Goal: Navigation & Orientation: Find specific page/section

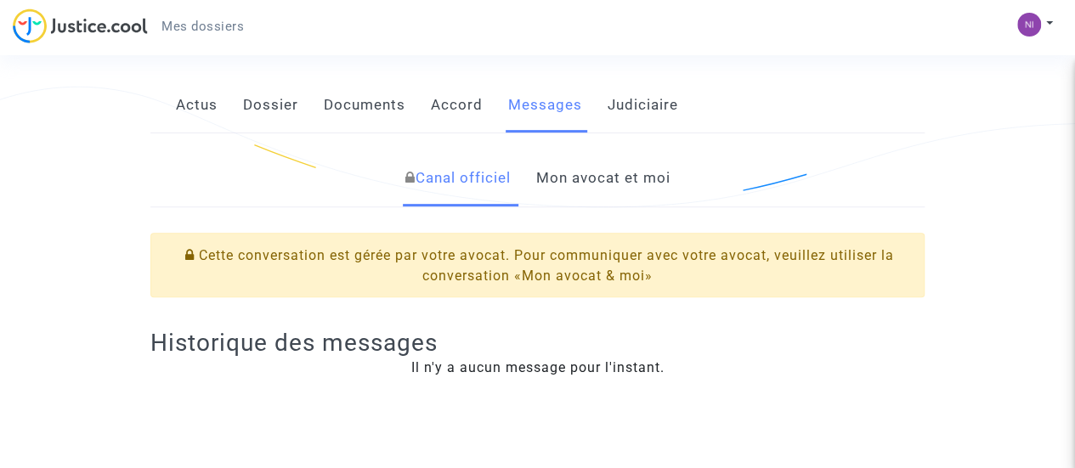
scroll to position [85, 0]
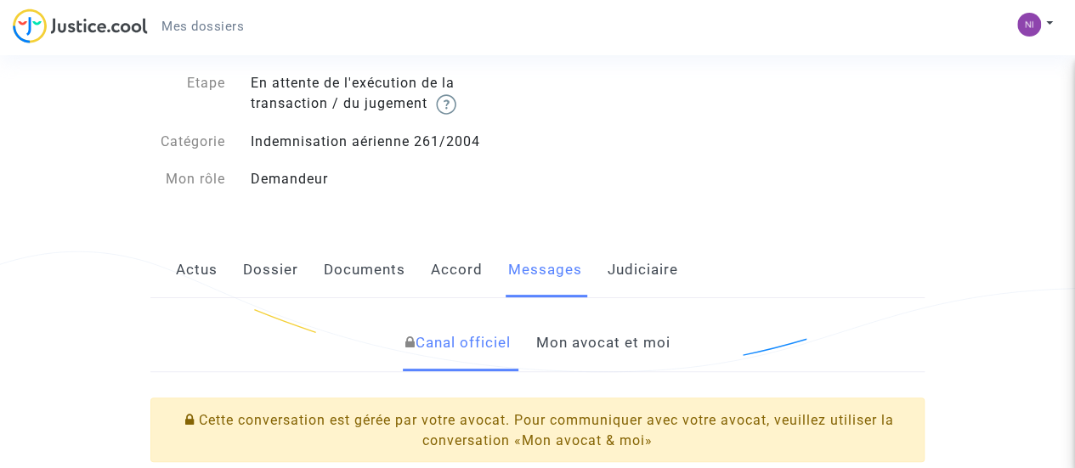
click at [625, 345] on link "Mon avocat et moi" at bounding box center [603, 343] width 134 height 56
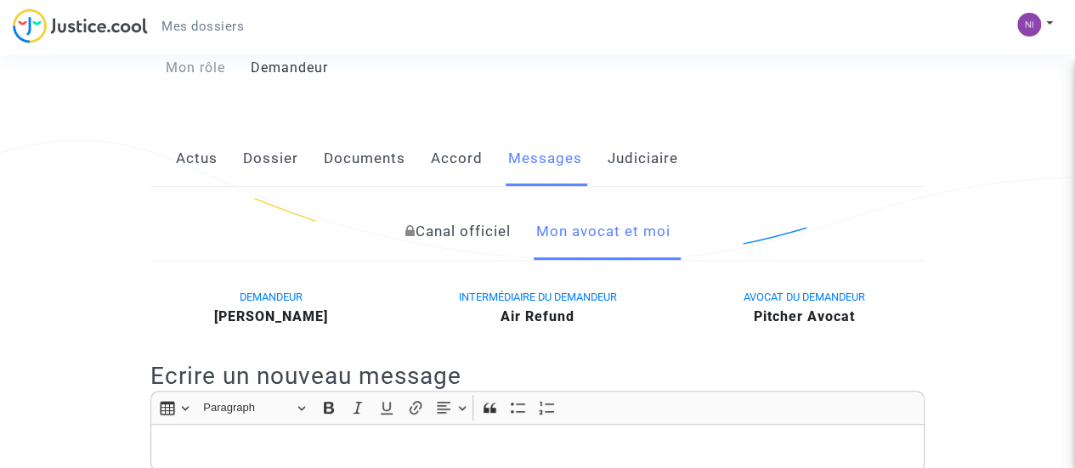
scroll to position [170, 0]
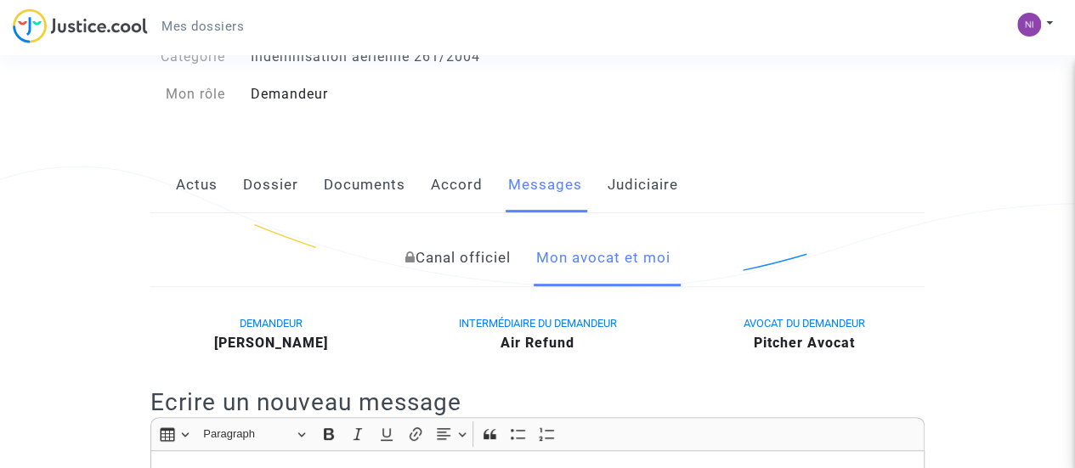
click at [445, 193] on link "Accord" at bounding box center [457, 185] width 52 height 56
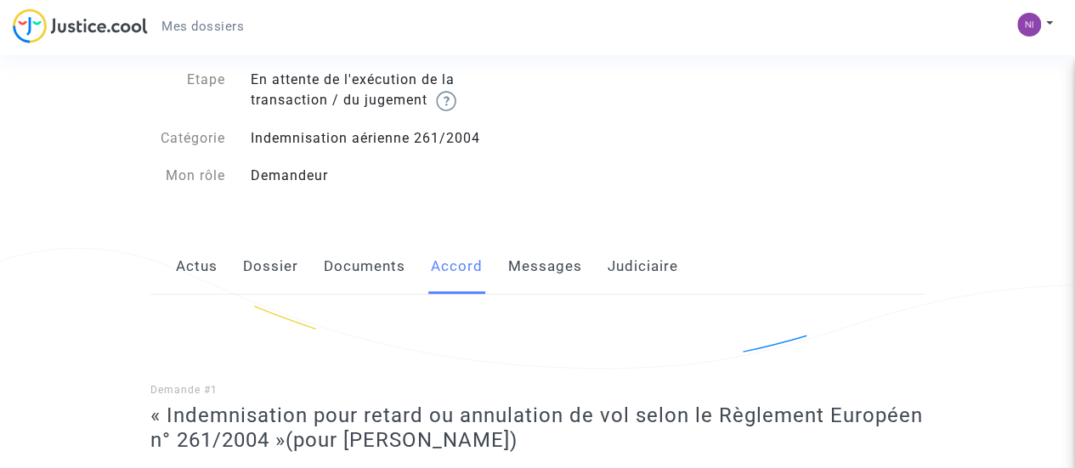
scroll to position [86, 0]
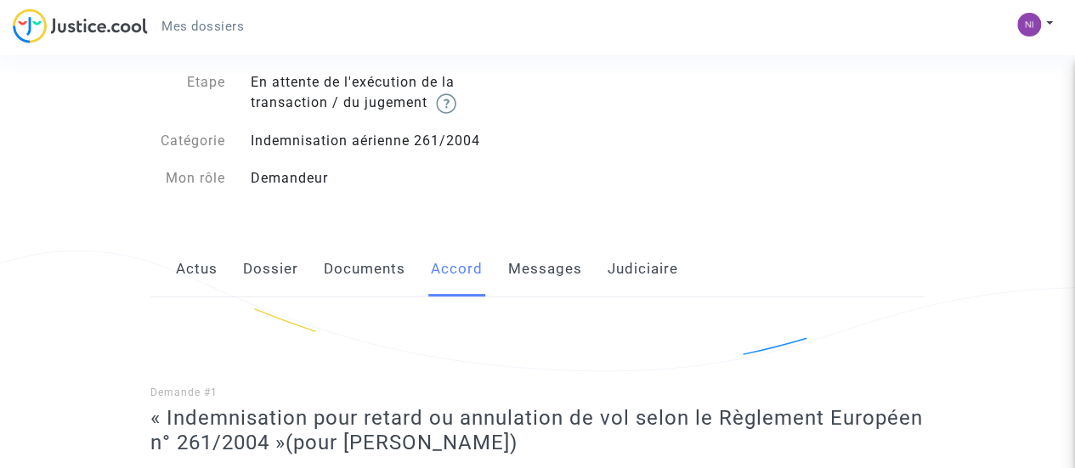
click at [401, 269] on link "Documents" at bounding box center [365, 269] width 82 height 56
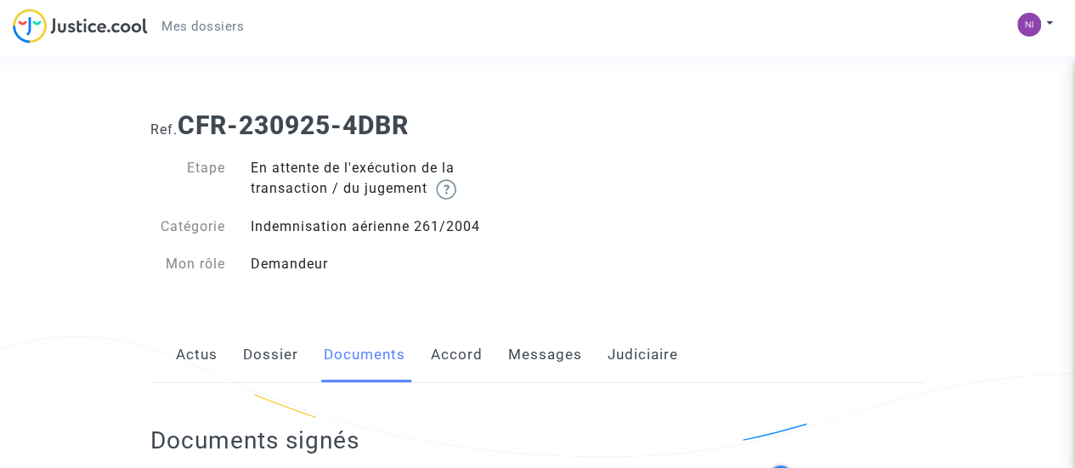
click at [551, 361] on link "Messages" at bounding box center [545, 355] width 74 height 56
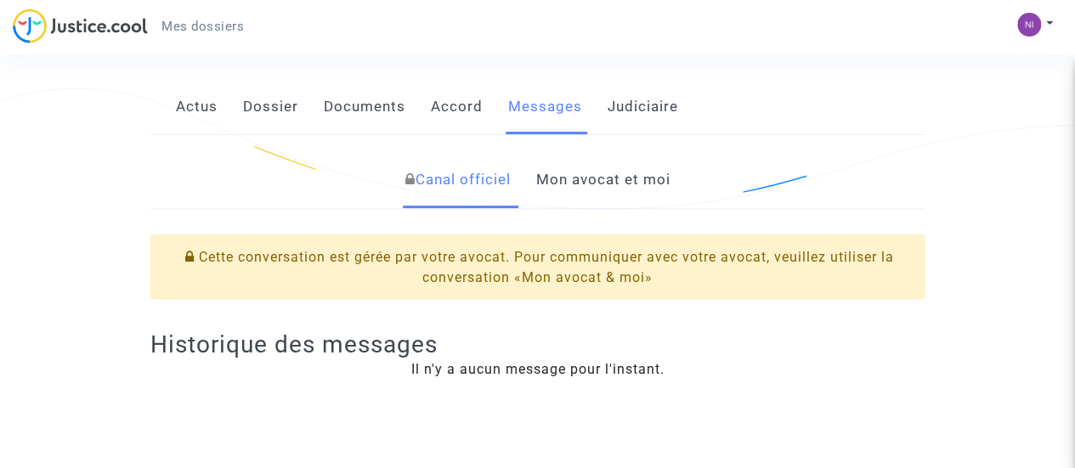
scroll to position [255, 0]
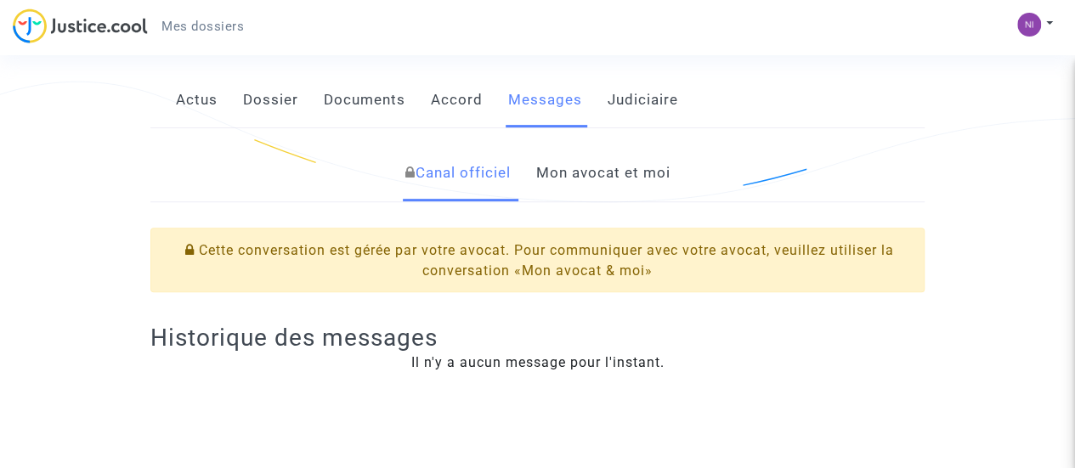
click at [596, 176] on link "Mon avocat et moi" at bounding box center [603, 173] width 134 height 56
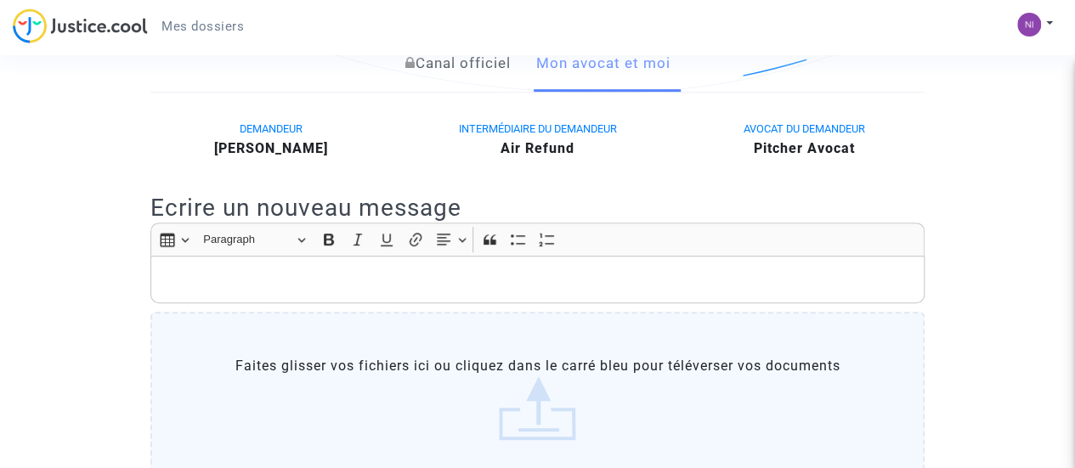
scroll to position [255, 0]
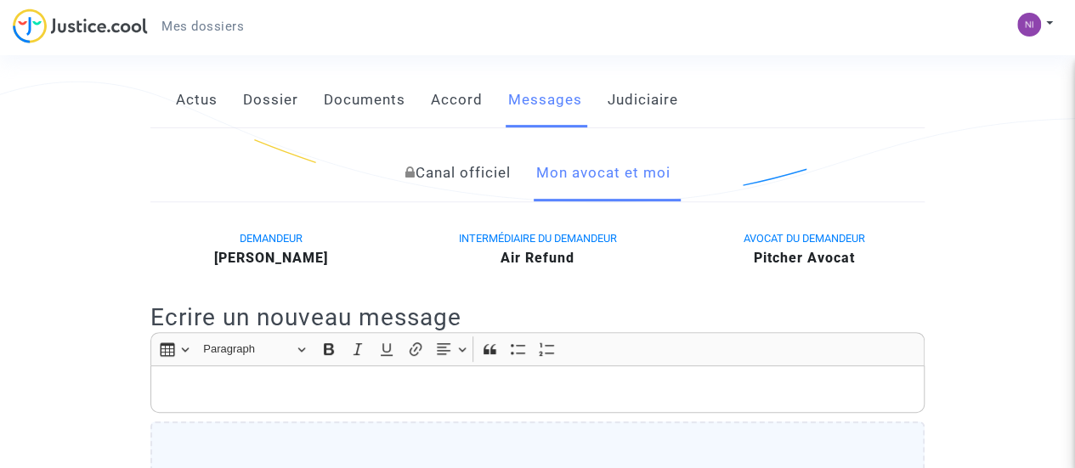
click at [185, 104] on link "Actus" at bounding box center [197, 100] width 42 height 56
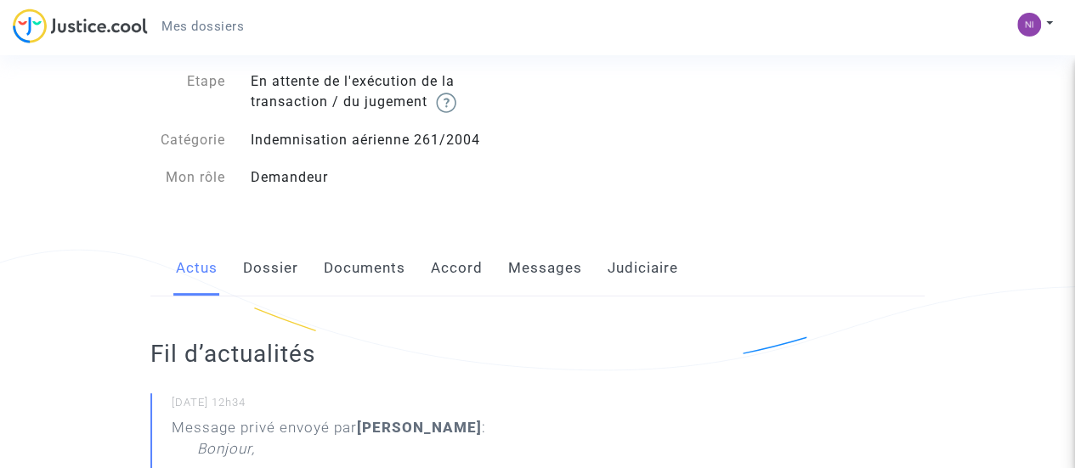
scroll to position [85, 0]
click at [343, 269] on link "Documents" at bounding box center [365, 270] width 82 height 56
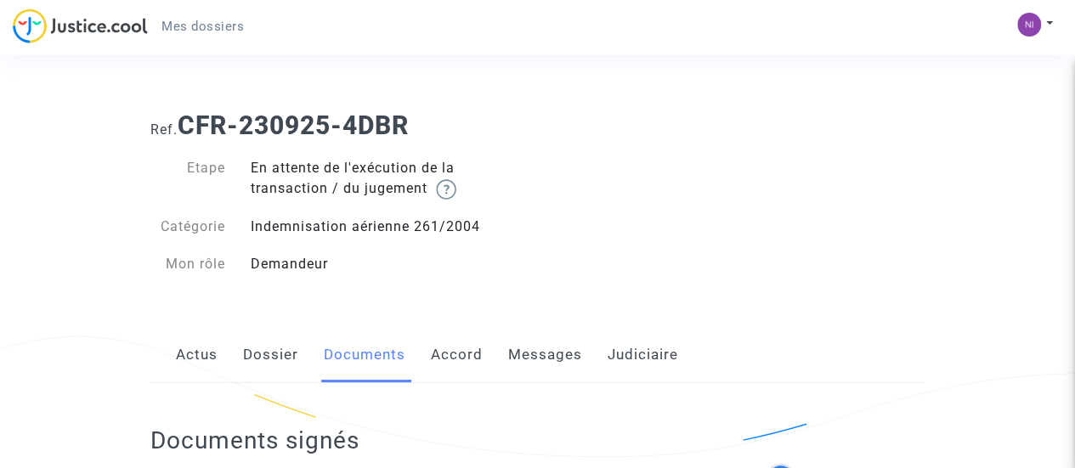
click at [459, 359] on link "Accord" at bounding box center [457, 355] width 52 height 56
